Goal: Task Accomplishment & Management: Use online tool/utility

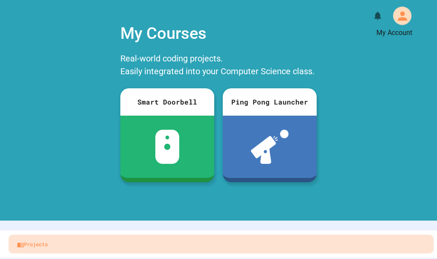
click at [395, 22] on icon "My Account" at bounding box center [402, 16] width 14 height 14
click at [390, 258] on div at bounding box center [218, 259] width 437 height 0
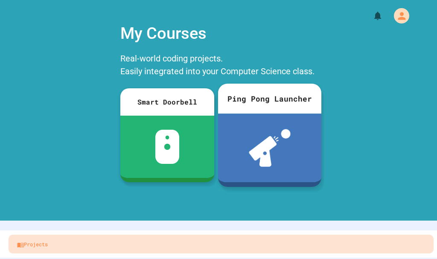
click at [229, 148] on div at bounding box center [269, 147] width 103 height 69
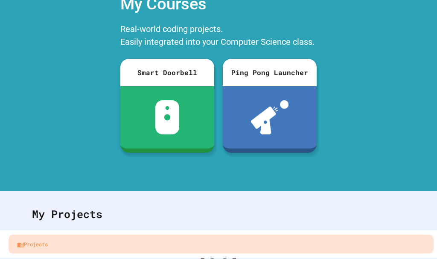
scroll to position [0, 0]
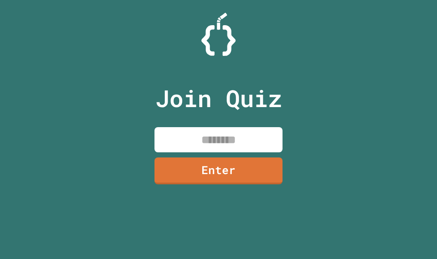
drag, startPoint x: 188, startPoint y: 138, endPoint x: 182, endPoint y: 137, distance: 5.6
click at [182, 139] on input at bounding box center [218, 139] width 128 height 25
type input "********"
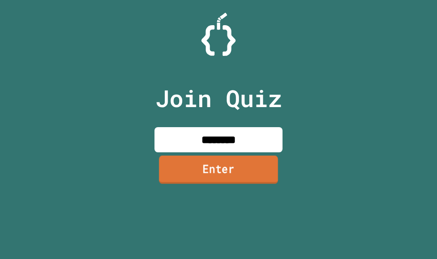
click at [185, 159] on link "Enter" at bounding box center [218, 169] width 119 height 28
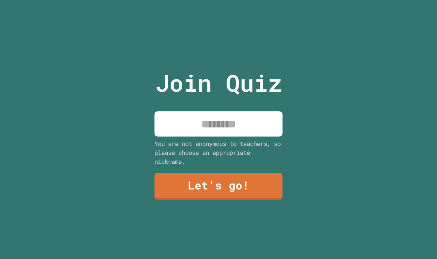
drag, startPoint x: 162, startPoint y: 128, endPoint x: 160, endPoint y: 134, distance: 6.5
click at [160, 134] on div "Join Quiz You are not anonymous to teachers, so please choose an appropriate ni…" at bounding box center [219, 129] width 144 height 259
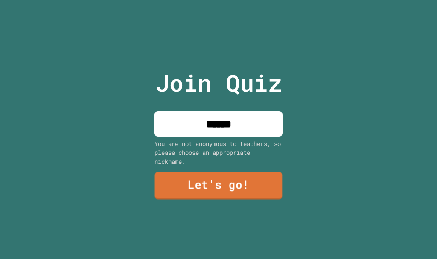
type input "******"
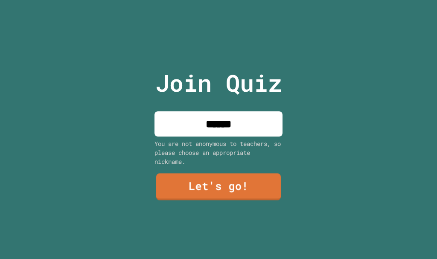
click at [152, 178] on div "Join Quiz ****** You are not anonymous to teachers, so please choose an appropr…" at bounding box center [219, 129] width 144 height 259
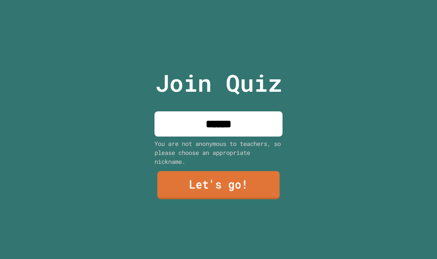
click at [177, 180] on link "Let's go!" at bounding box center [218, 185] width 122 height 28
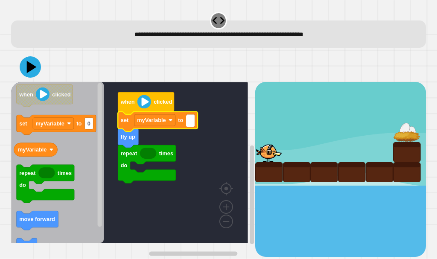
type input "*"
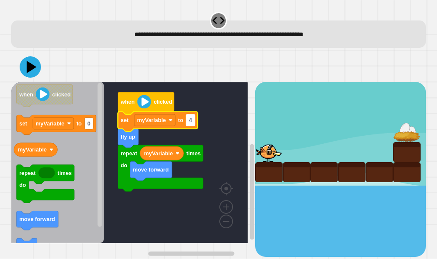
click at [193, 118] on rect "Blockly Workspace" at bounding box center [190, 120] width 9 height 12
type input "*"
click at [29, 65] on icon at bounding box center [32, 67] width 12 height 15
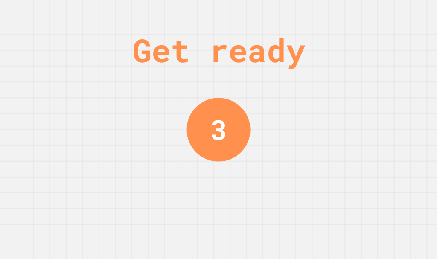
click at [223, 15] on div "Get ready 3" at bounding box center [218, 129] width 64 height 259
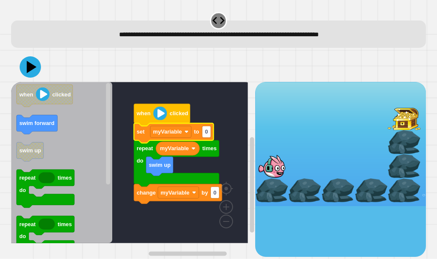
click at [133, 159] on rect "Blockly Workspace" at bounding box center [129, 162] width 237 height 161
click at [206, 131] on text "0" at bounding box center [206, 131] width 3 height 6
type input "*"
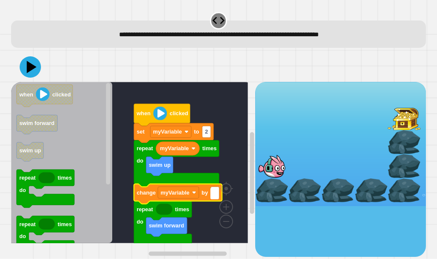
type input "*"
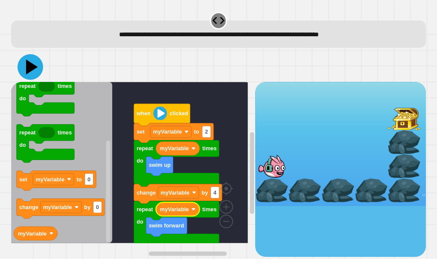
click at [35, 62] on icon at bounding box center [30, 67] width 26 height 26
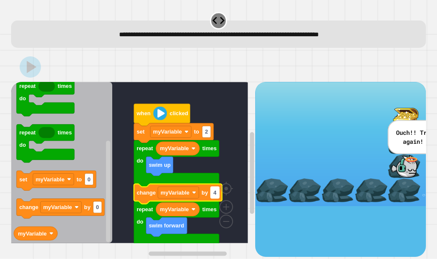
click at [216, 196] on text "4" at bounding box center [214, 192] width 3 height 6
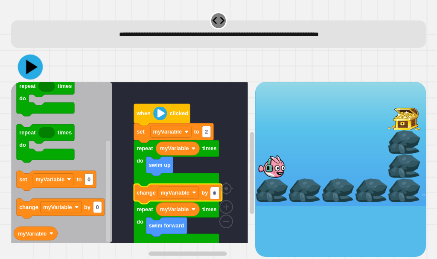
type input "*"
click at [26, 59] on icon at bounding box center [29, 67] width 25 height 25
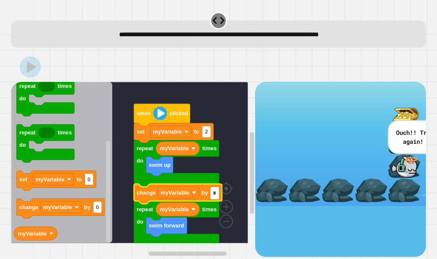
click at [214, 195] on input "*" at bounding box center [214, 194] width 9 height 12
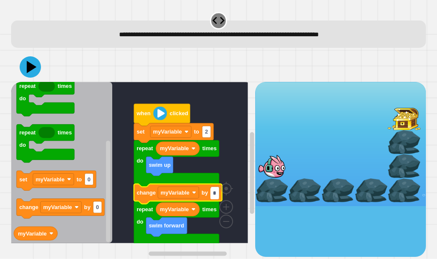
click at [214, 195] on input "*" at bounding box center [214, 194] width 9 height 12
click at [213, 195] on input "*" at bounding box center [214, 194] width 9 height 12
type input "*"
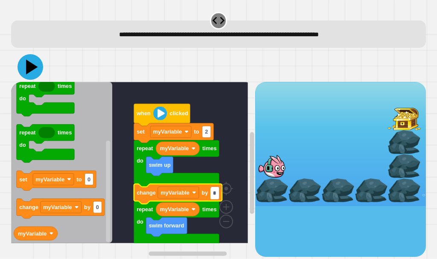
click at [29, 75] on icon at bounding box center [30, 67] width 26 height 26
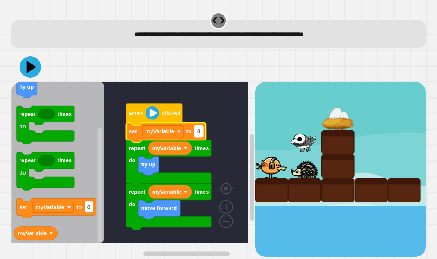
click at [198, 137] on rect "Blockly Workspace" at bounding box center [198, 131] width 9 height 12
type input "*"
click at [36, 71] on icon at bounding box center [30, 67] width 26 height 26
click at [147, 80] on div at bounding box center [218, 67] width 415 height 30
click at [150, 87] on rect "Blockly Workspace" at bounding box center [129, 162] width 237 height 161
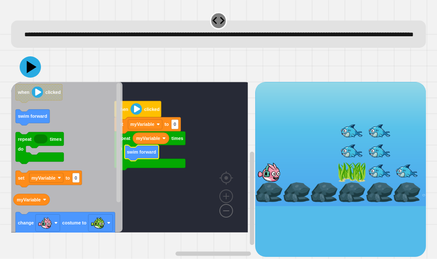
click at [226, 216] on image "Blockly Workspace" at bounding box center [212, 191] width 41 height 53
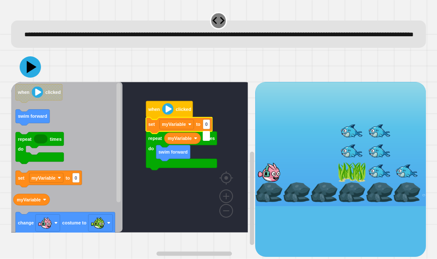
type input "*"
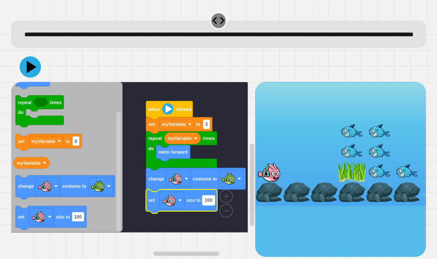
click at [208, 203] on text "100" at bounding box center [208, 200] width 8 height 5
type input "*"
click at [29, 80] on icon at bounding box center [30, 67] width 26 height 26
click at [142, 121] on rect "Blockly Workspace" at bounding box center [129, 157] width 237 height 151
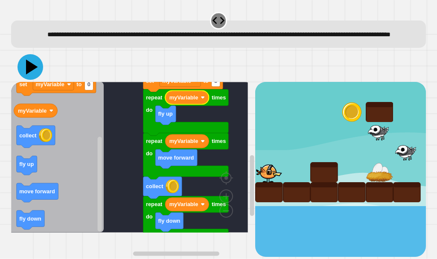
click at [32, 80] on icon at bounding box center [30, 67] width 26 height 26
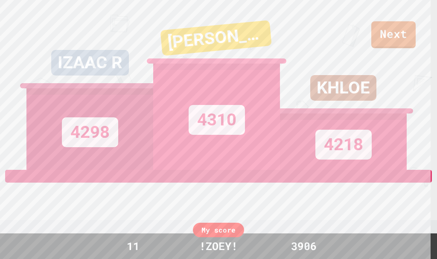
click at [397, 29] on div "KHLOE 4218" at bounding box center [343, 85] width 127 height 170
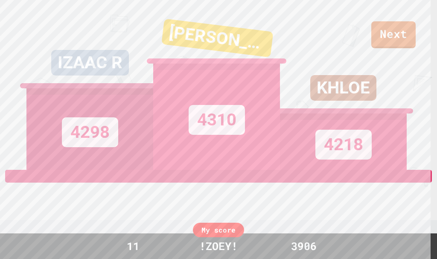
click at [397, 31] on div "KHLOE 4218" at bounding box center [343, 85] width 127 height 170
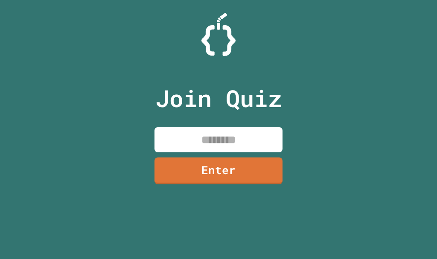
drag, startPoint x: 198, startPoint y: 136, endPoint x: 260, endPoint y: 6, distance: 144.0
click at [198, 134] on input at bounding box center [218, 139] width 128 height 25
type input "********"
drag, startPoint x: 187, startPoint y: 109, endPoint x: 192, endPoint y: 144, distance: 35.3
click at [189, 128] on div "Join Quiz ******** Enter" at bounding box center [219, 129] width 144 height 216
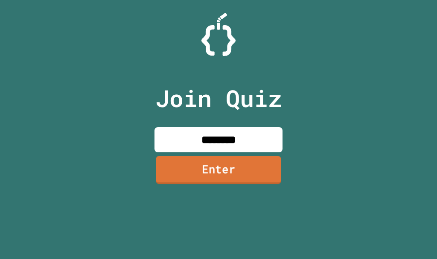
click at [201, 173] on link "Enter" at bounding box center [218, 170] width 125 height 28
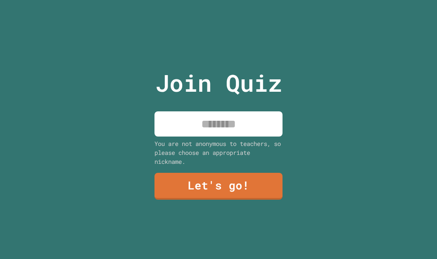
click at [202, 111] on input at bounding box center [218, 123] width 128 height 25
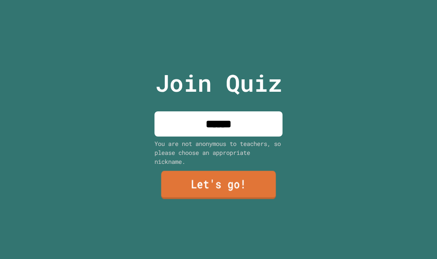
type input "******"
click at [223, 183] on link "Let's go!" at bounding box center [218, 185] width 115 height 28
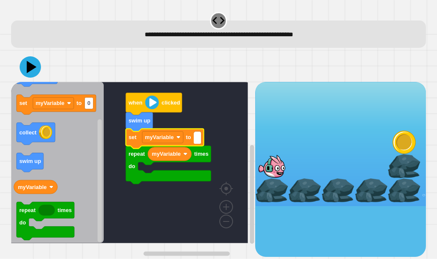
type input "*"
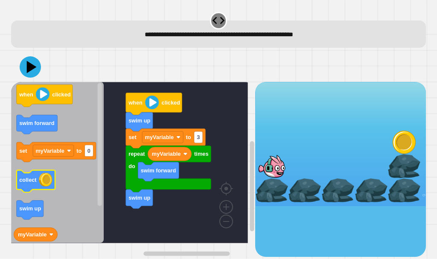
click at [38, 180] on icon "Blockly Workspace" at bounding box center [35, 181] width 38 height 22
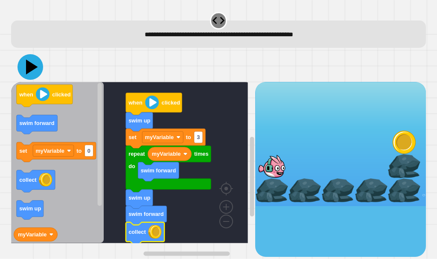
click at [27, 67] on icon at bounding box center [32, 67] width 12 height 15
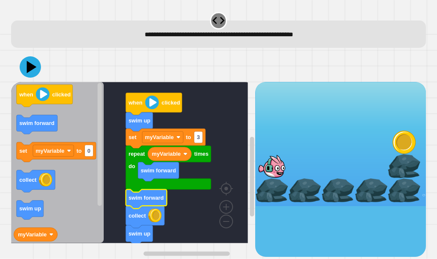
drag, startPoint x: 146, startPoint y: 237, endPoint x: 139, endPoint y: 237, distance: 7.3
click at [139, 237] on div "when clicked swim up set myVariable to 3 repeat times do myVariable swim forwar…" at bounding box center [133, 169] width 244 height 175
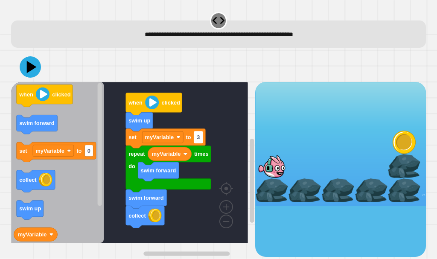
click at [197, 139] on text "3" at bounding box center [198, 137] width 3 height 6
type input "*"
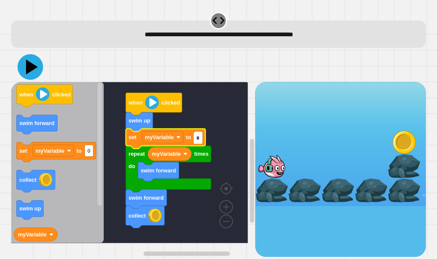
click at [34, 78] on button at bounding box center [30, 67] width 26 height 26
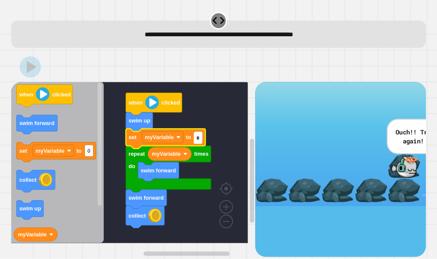
click at [200, 138] on input "*" at bounding box center [198, 138] width 9 height 12
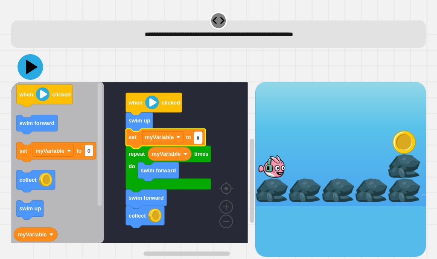
type input "*"
click at [26, 72] on icon at bounding box center [30, 67] width 26 height 26
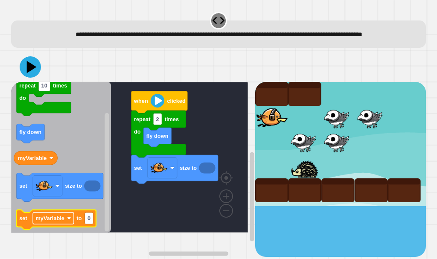
click at [55, 222] on text "myVariable" at bounding box center [49, 218] width 29 height 6
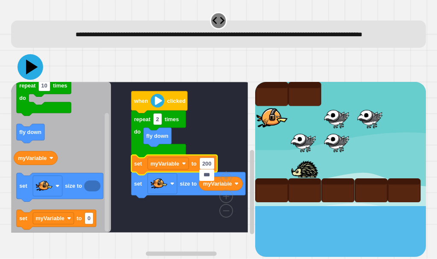
type input "***"
click at [35, 75] on icon at bounding box center [32, 67] width 12 height 15
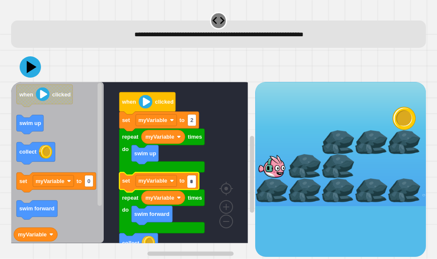
type input "*"
click at [35, 68] on icon at bounding box center [32, 67] width 12 height 15
click at [201, 111] on rect "Blockly Workspace" at bounding box center [129, 162] width 237 height 161
click at [193, 181] on text "3" at bounding box center [191, 181] width 3 height 6
type input "*"
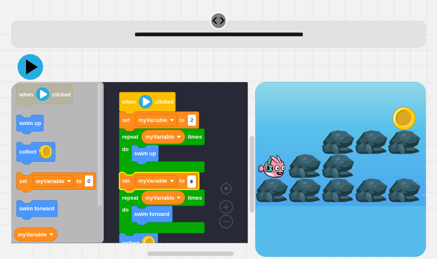
click at [35, 61] on icon at bounding box center [30, 67] width 26 height 26
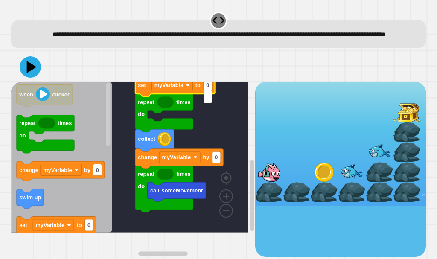
type input "*"
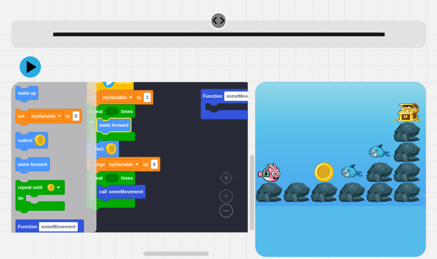
click at [224, 217] on image "Blockly Workspace" at bounding box center [212, 191] width 41 height 53
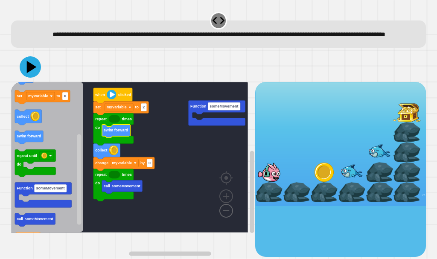
click at [224, 217] on image "Blockly Workspace" at bounding box center [212, 191] width 41 height 53
type input "*"
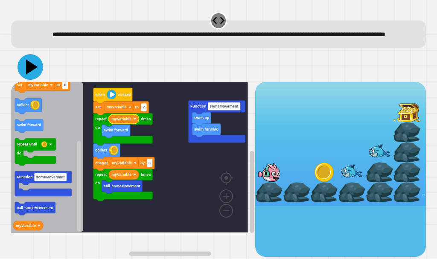
click at [25, 80] on icon at bounding box center [30, 67] width 26 height 26
click at [174, 119] on rect "Blockly Workspace" at bounding box center [129, 157] width 237 height 151
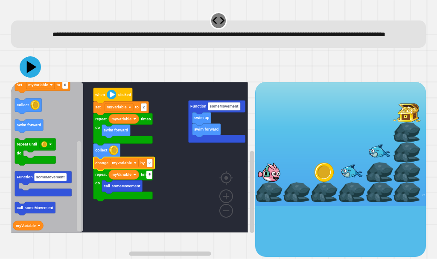
type input "*"
click at [26, 78] on icon at bounding box center [30, 67] width 26 height 26
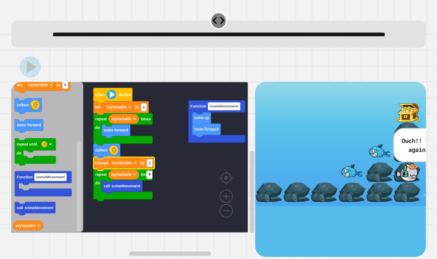
click at [150, 172] on input "*" at bounding box center [149, 175] width 6 height 8
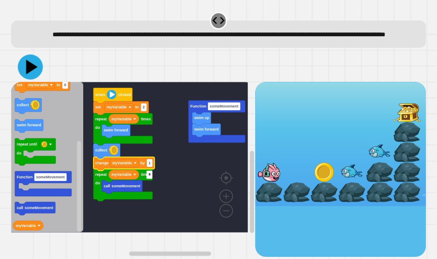
type input "*"
click at [29, 80] on icon at bounding box center [29, 67] width 25 height 25
click at [175, 167] on rect "Blockly Workspace" at bounding box center [129, 157] width 237 height 151
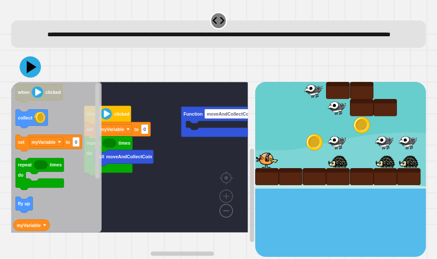
click at [227, 217] on image "Blockly Workspace" at bounding box center [212, 191] width 41 height 53
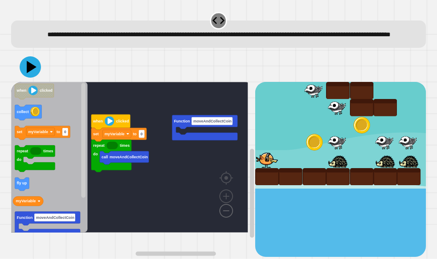
click at [227, 217] on image "Blockly Workspace" at bounding box center [212, 191] width 41 height 53
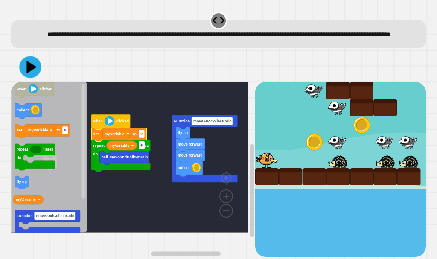
type input "*"
click at [23, 68] on div at bounding box center [218, 67] width 415 height 30
click at [26, 72] on icon at bounding box center [30, 67] width 26 height 26
click at [115, 102] on rect "Blockly Workspace" at bounding box center [129, 157] width 237 height 151
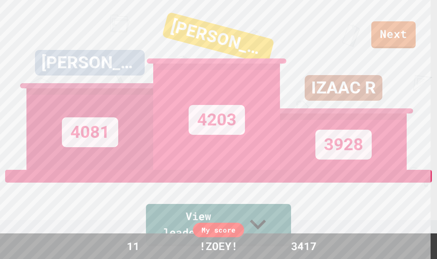
click at [397, 34] on div "IZAAC R 3928" at bounding box center [343, 85] width 127 height 170
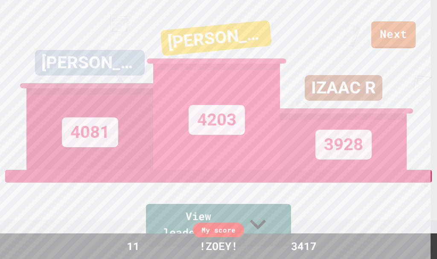
click at [395, 31] on div "IZAAC R 3928" at bounding box center [343, 85] width 127 height 170
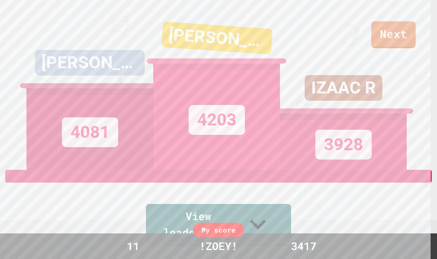
click at [395, 31] on div "IZAAC R 3928" at bounding box center [343, 85] width 127 height 170
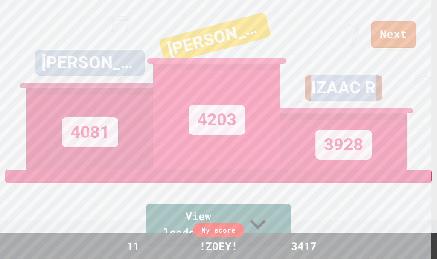
click at [395, 31] on div "IZAAC R 3928" at bounding box center [343, 85] width 127 height 170
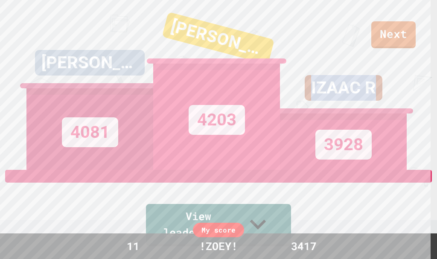
click at [395, 32] on div "IZAAC R 3928" at bounding box center [343, 85] width 127 height 170
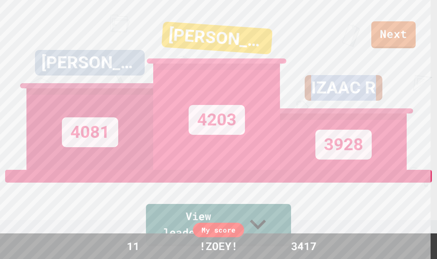
click at [394, 33] on div "IZAAC R 3928" at bounding box center [343, 85] width 127 height 170
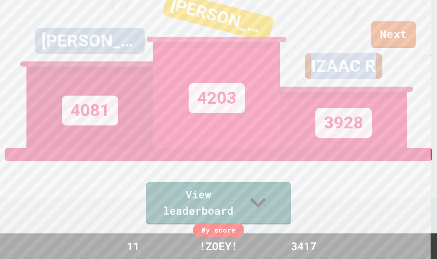
scroll to position [43, 0]
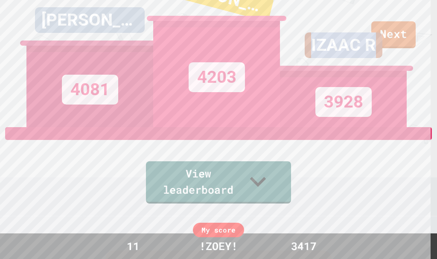
click at [397, 28] on div "IZAAC R 3928" at bounding box center [343, 42] width 127 height 170
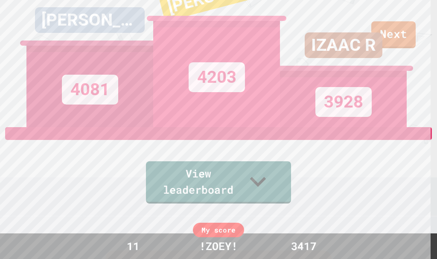
click at [365, 127] on div "3928" at bounding box center [343, 99] width 127 height 56
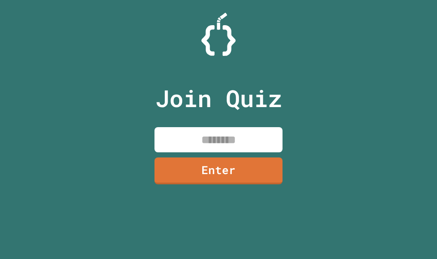
drag, startPoint x: 0, startPoint y: 0, endPoint x: 207, endPoint y: 129, distance: 244.2
click at [207, 129] on div "Join Quiz Enter" at bounding box center [219, 129] width 144 height 216
click at [208, 130] on input at bounding box center [218, 139] width 128 height 25
paste input "********"
type input "********"
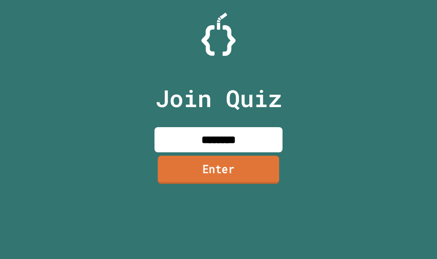
click at [246, 160] on link "Enter" at bounding box center [219, 170] width 122 height 28
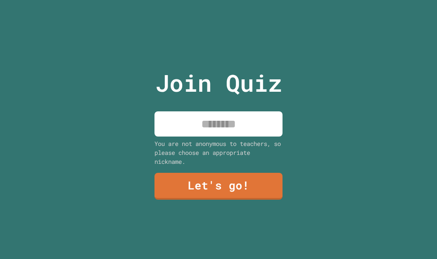
click at [187, 129] on input at bounding box center [218, 123] width 128 height 25
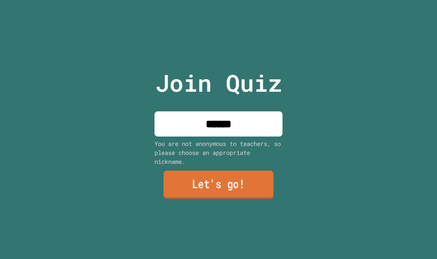
type input "******"
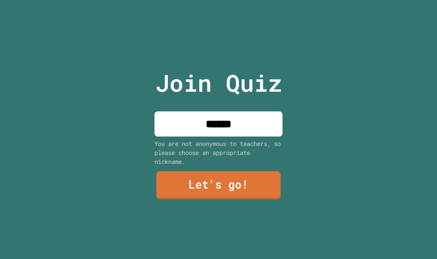
click at [211, 179] on link "Let's go!" at bounding box center [218, 185] width 124 height 28
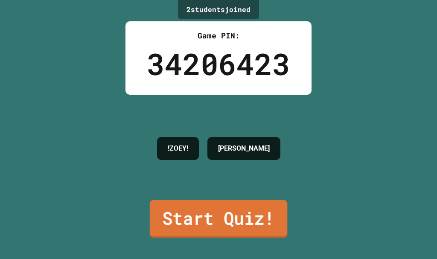
click at [223, 213] on link "Start Quiz!" at bounding box center [218, 219] width 137 height 38
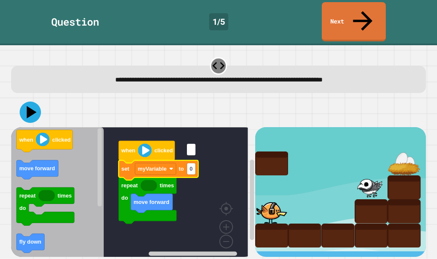
type input "*"
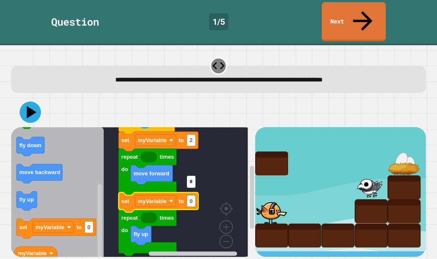
type input "*"
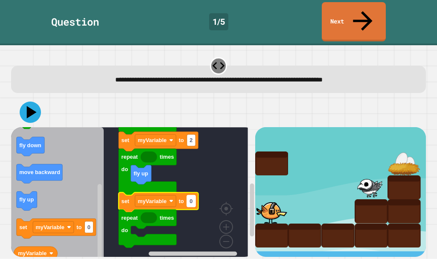
click at [190, 198] on text "0" at bounding box center [190, 201] width 3 height 6
type input "*"
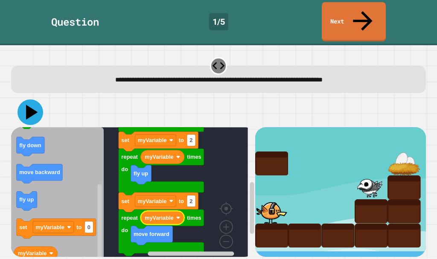
click at [33, 105] on icon at bounding box center [32, 112] width 12 height 15
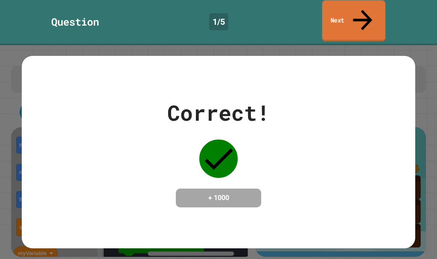
click at [336, 9] on link "Next" at bounding box center [353, 20] width 63 height 41
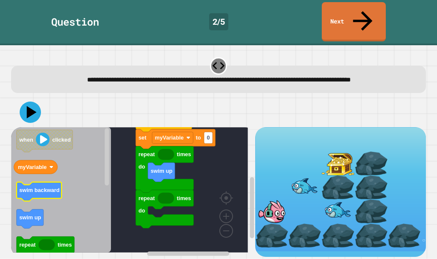
click at [29, 187] on text "swim backward" at bounding box center [39, 190] width 41 height 6
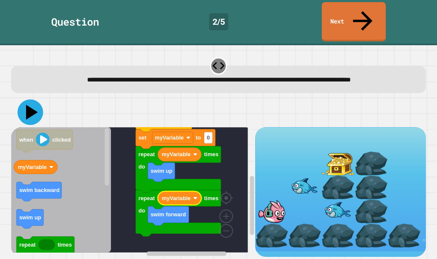
click at [26, 104] on icon at bounding box center [30, 112] width 26 height 26
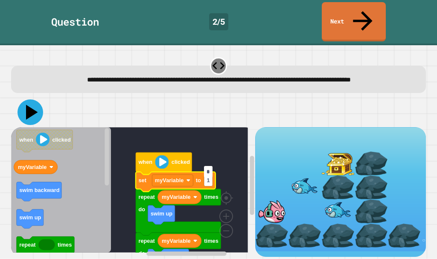
type input "*"
click at [32, 109] on icon at bounding box center [30, 112] width 26 height 26
click at [133, 147] on rect "Blockly Workspace" at bounding box center [129, 189] width 237 height 125
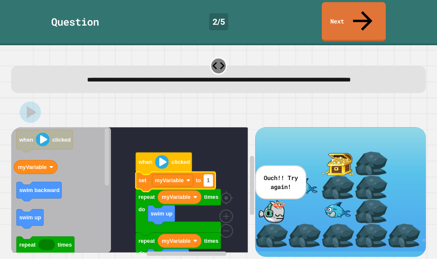
click at [207, 177] on text "1" at bounding box center [207, 180] width 3 height 6
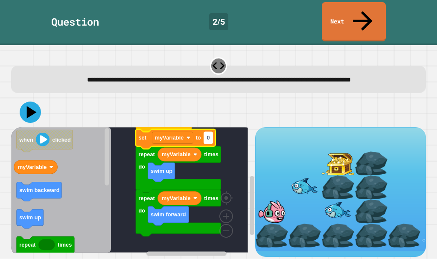
click at [210, 132] on rect "Blockly Workspace" at bounding box center [208, 138] width 9 height 12
type input "*"
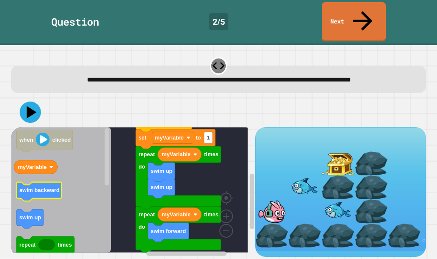
click at [53, 187] on text "swim backward" at bounding box center [39, 190] width 41 height 6
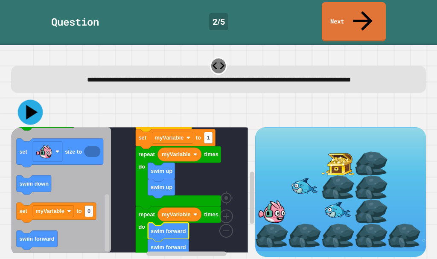
click at [32, 100] on icon at bounding box center [29, 112] width 25 height 25
click at [124, 154] on rect "Blockly Workspace" at bounding box center [129, 189] width 237 height 125
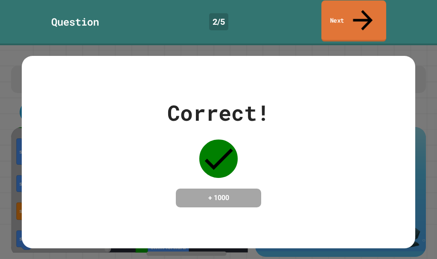
click at [346, 6] on link "Next" at bounding box center [353, 20] width 65 height 41
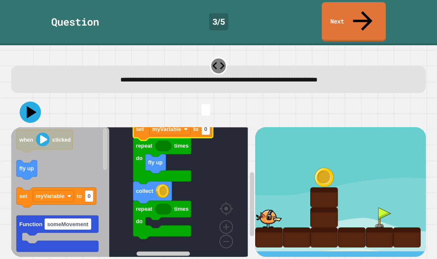
type input "*"
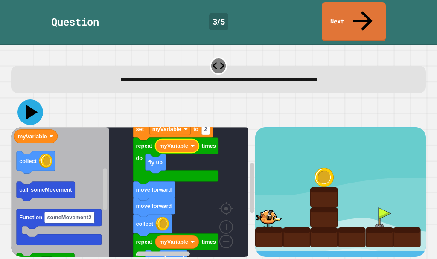
click at [22, 99] on icon at bounding box center [30, 112] width 26 height 26
click at [200, 171] on rect "Blockly Workspace" at bounding box center [129, 195] width 237 height 136
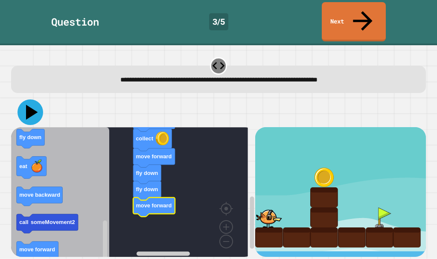
click at [35, 99] on icon at bounding box center [30, 112] width 26 height 26
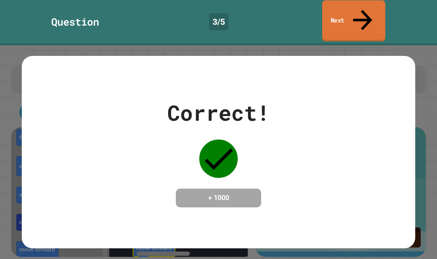
click at [338, 8] on link "Next" at bounding box center [353, 20] width 63 height 41
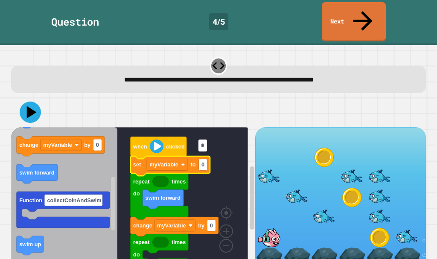
type input "*"
click at [201, 161] on rect "Blockly Workspace" at bounding box center [129, 197] width 237 height 140
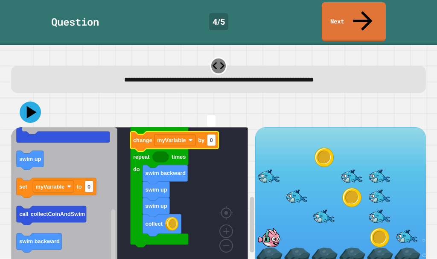
type input "*"
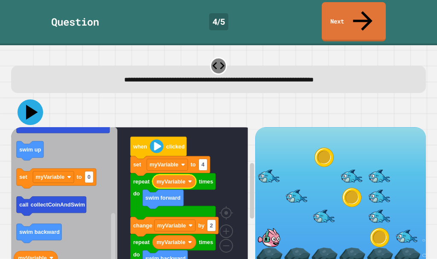
click at [23, 99] on icon at bounding box center [30, 112] width 26 height 26
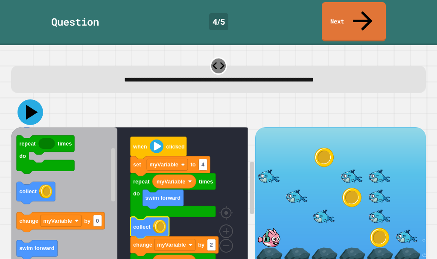
click at [32, 99] on icon at bounding box center [30, 112] width 26 height 26
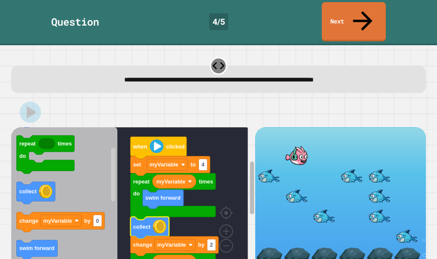
scroll to position [4, 0]
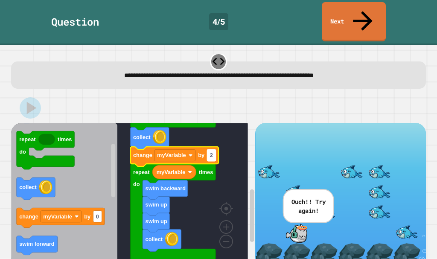
click at [213, 149] on rect "Blockly Workspace" at bounding box center [211, 155] width 9 height 12
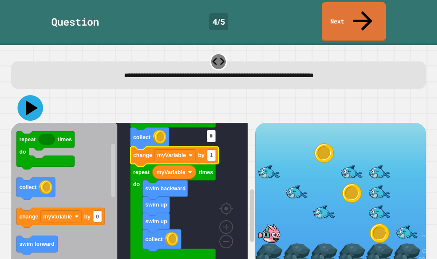
type input "*"
click at [34, 98] on icon at bounding box center [30, 108] width 26 height 26
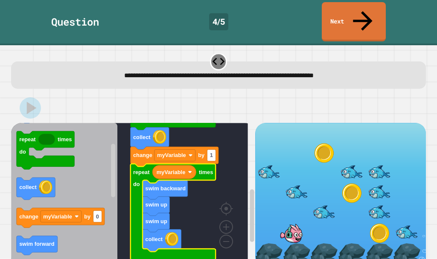
click at [127, 173] on rect "Blockly Workspace" at bounding box center [129, 193] width 237 height 140
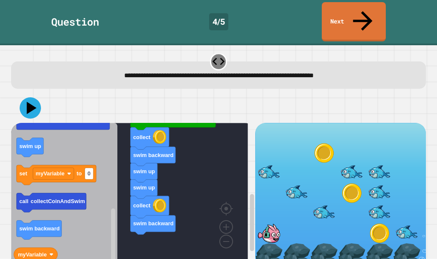
click at [9, 126] on div "swim up swim up swim backward collect Function collectCoinAndSwim when clicked …" at bounding box center [218, 180] width 419 height 179
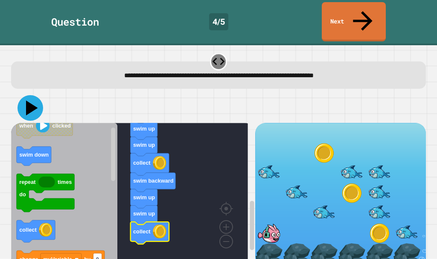
click at [34, 95] on icon at bounding box center [30, 108] width 26 height 26
click at [264, 163] on div at bounding box center [269, 173] width 28 height 20
click at [212, 148] on rect "Blockly Workspace" at bounding box center [129, 193] width 237 height 140
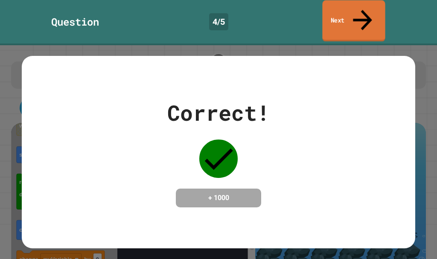
click at [338, 20] on link "Next" at bounding box center [353, 20] width 63 height 41
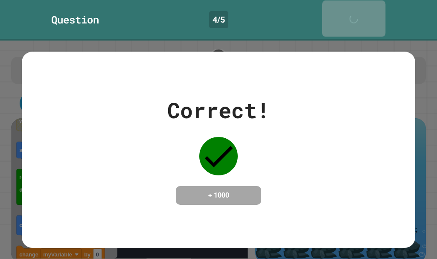
scroll to position [3, 0]
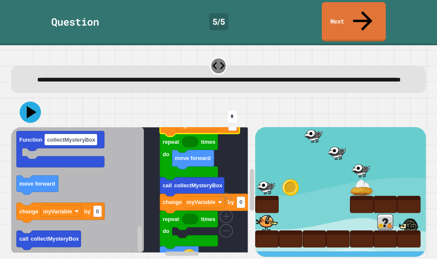
type input "*"
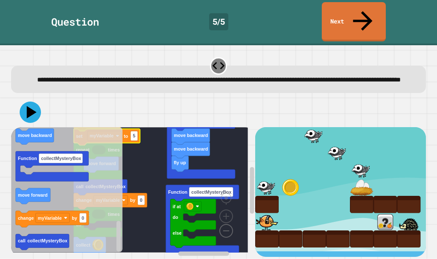
click at [229, 220] on image "Blockly Workspace" at bounding box center [212, 211] width 41 height 53
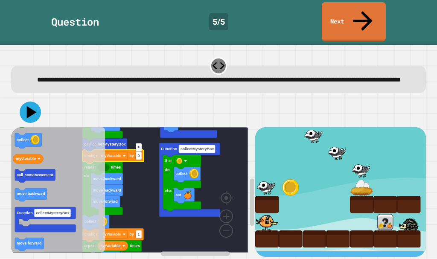
type input "*"
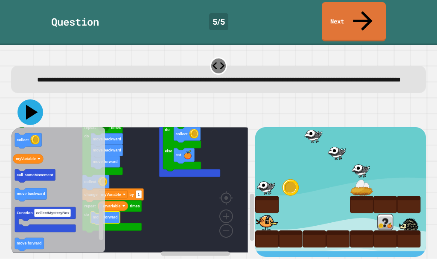
click at [29, 105] on icon at bounding box center [32, 112] width 12 height 15
click at [138, 142] on rect "Blockly Workspace" at bounding box center [129, 189] width 237 height 125
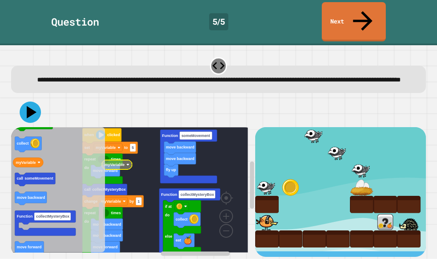
click at [120, 162] on text "myVariable" at bounding box center [114, 164] width 20 height 4
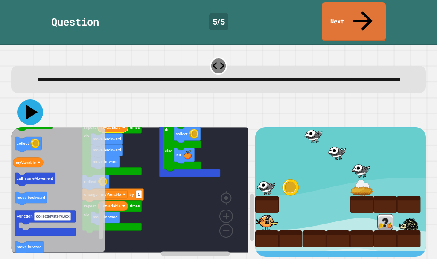
click at [39, 109] on icon at bounding box center [30, 112] width 26 height 26
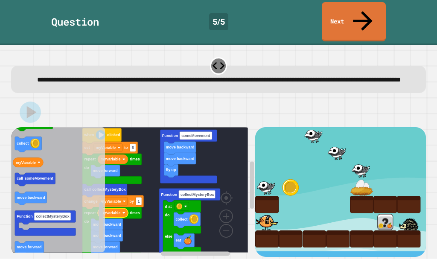
click at [148, 159] on rect "Blockly Workspace" at bounding box center [129, 189] width 237 height 125
click at [335, 11] on link "Next" at bounding box center [353, 20] width 63 height 41
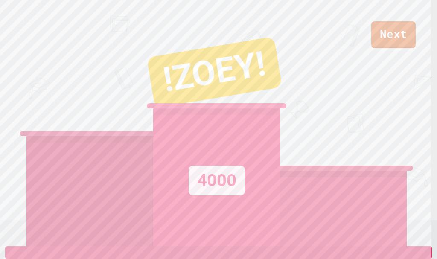
click at [385, 33] on div at bounding box center [343, 139] width 127 height 213
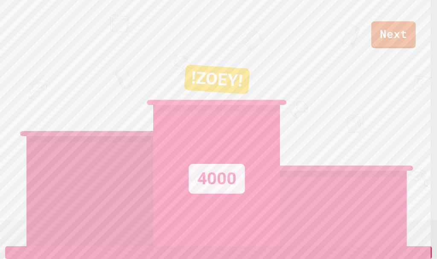
click at [385, 33] on div at bounding box center [343, 139] width 127 height 213
